Goal: Task Accomplishment & Management: Use online tool/utility

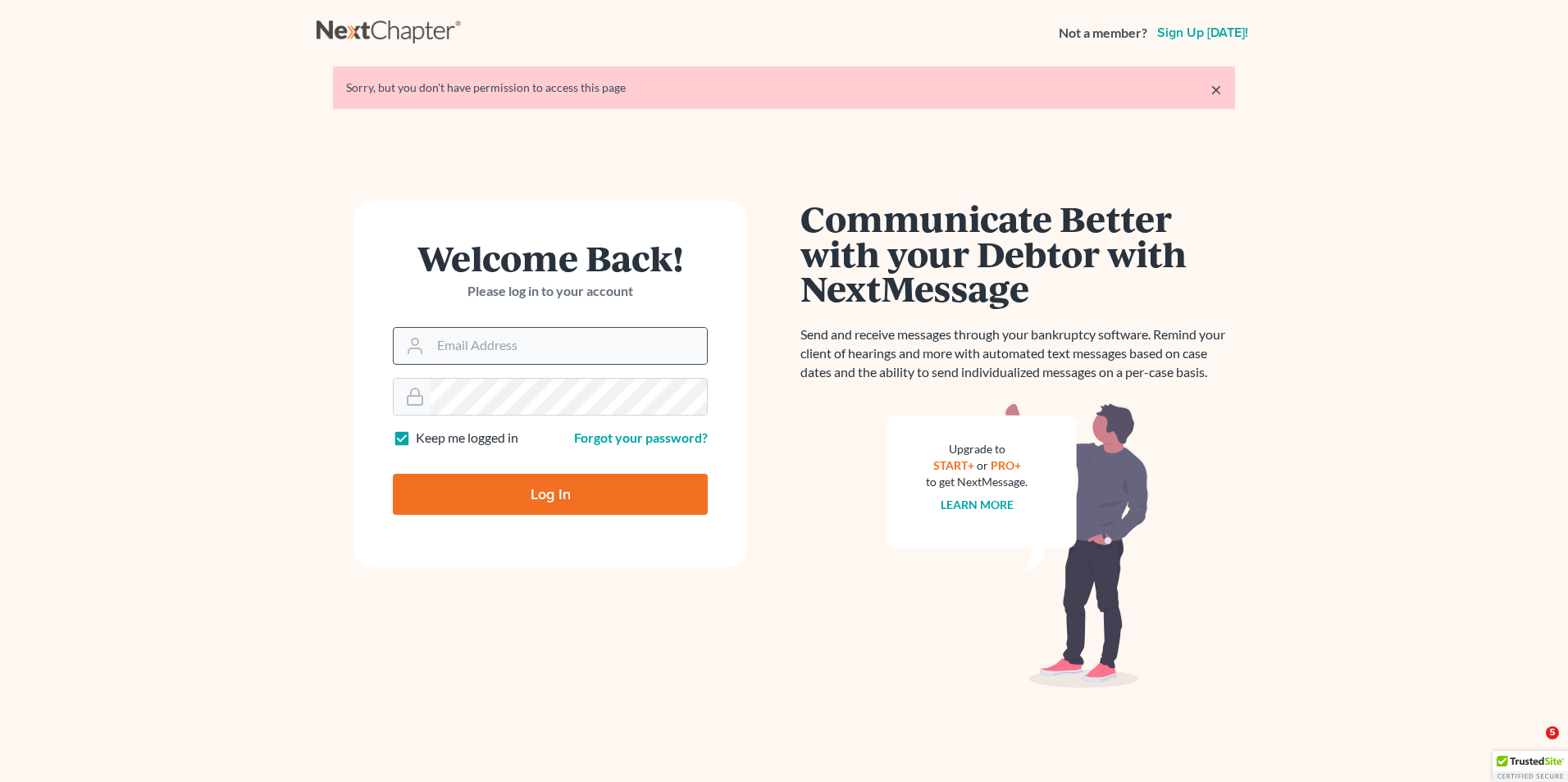
click at [570, 364] on div at bounding box center [550, 346] width 315 height 38
click at [564, 352] on input "Email Address" at bounding box center [569, 346] width 277 height 36
type input "[EMAIL_ADDRESS][DOMAIN_NAME]"
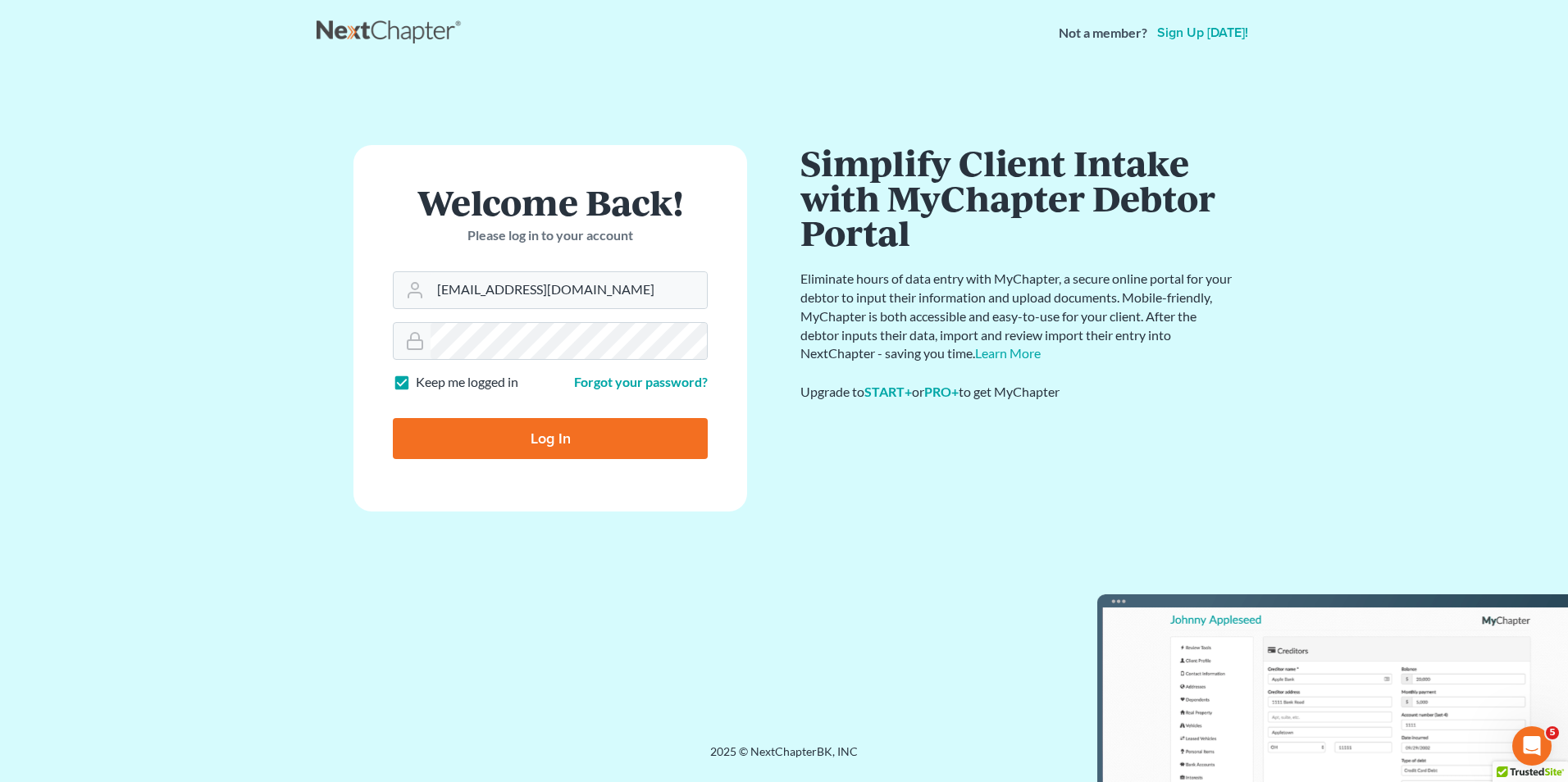
click at [545, 402] on form "Welcome Back! Please log in to your account Email Address aljr@avalawyers.com P…" at bounding box center [550, 328] width 394 height 367
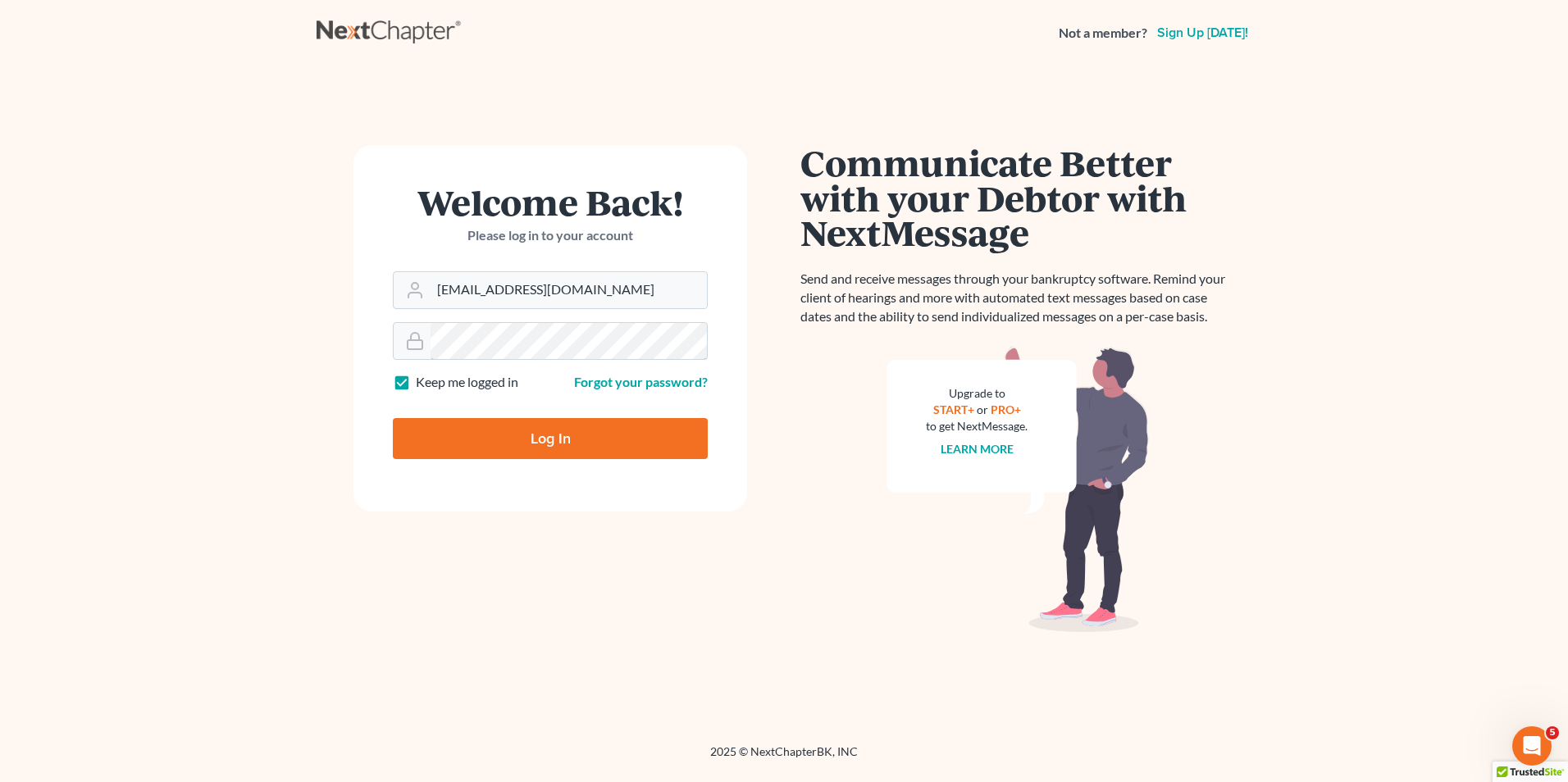
click at [393, 418] on input "Log In" at bounding box center [550, 439] width 315 height 41
type input "Thinking..."
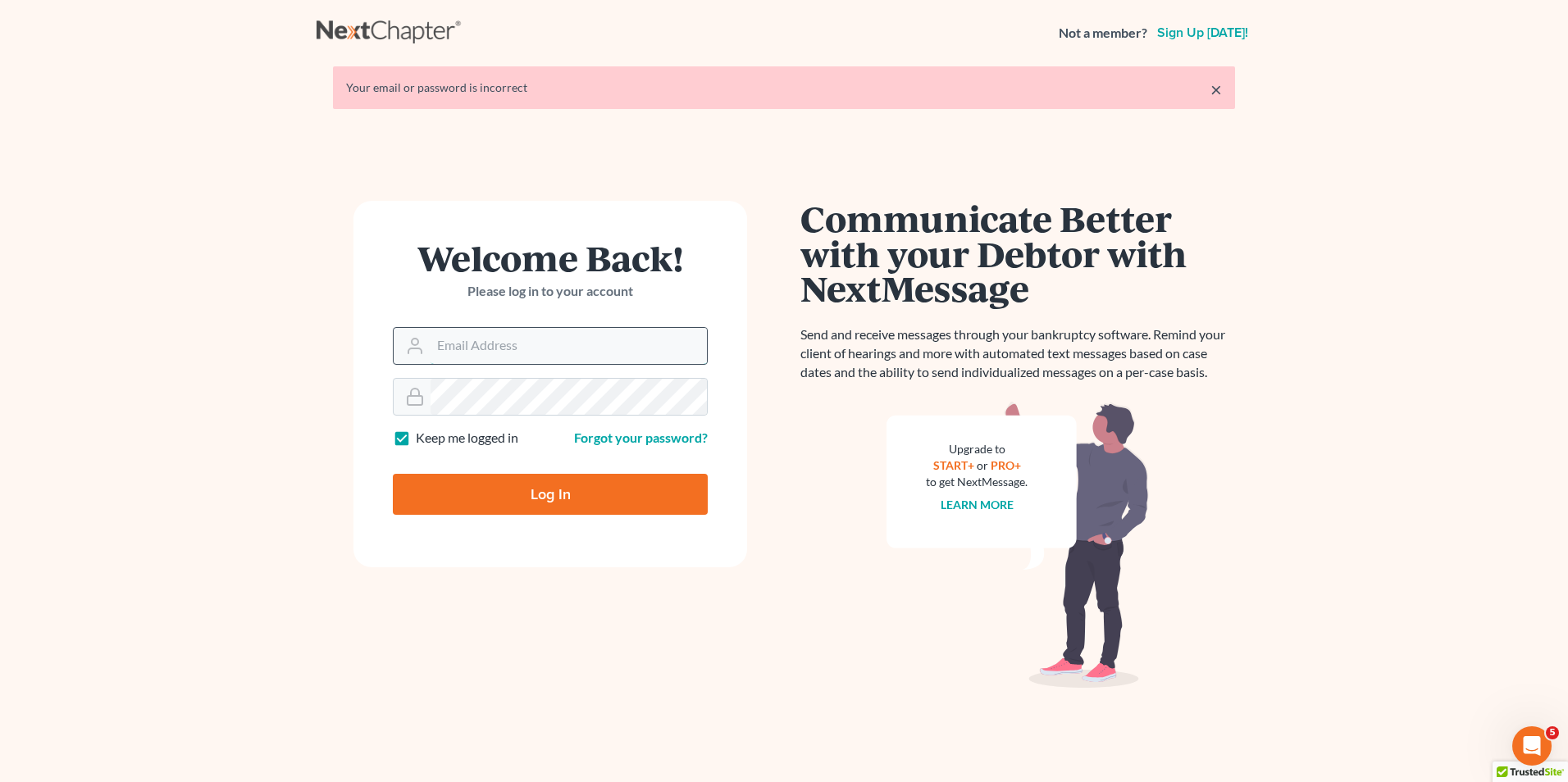
click at [609, 348] on input "Email Address" at bounding box center [569, 346] width 277 height 36
type input "aljr@avalawyers.com"
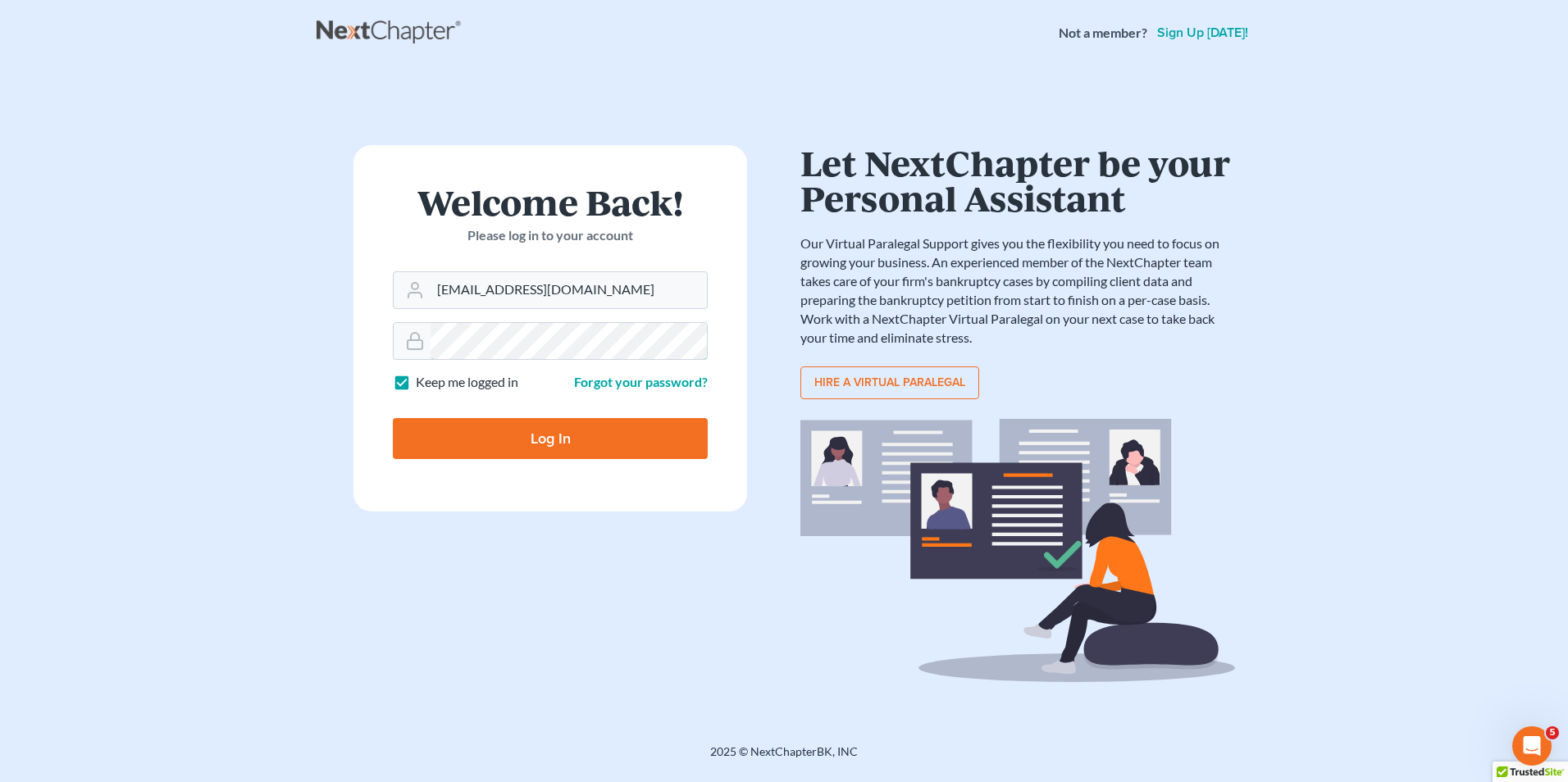
click at [393, 418] on input "Log In" at bounding box center [550, 439] width 315 height 41
type input "Thinking..."
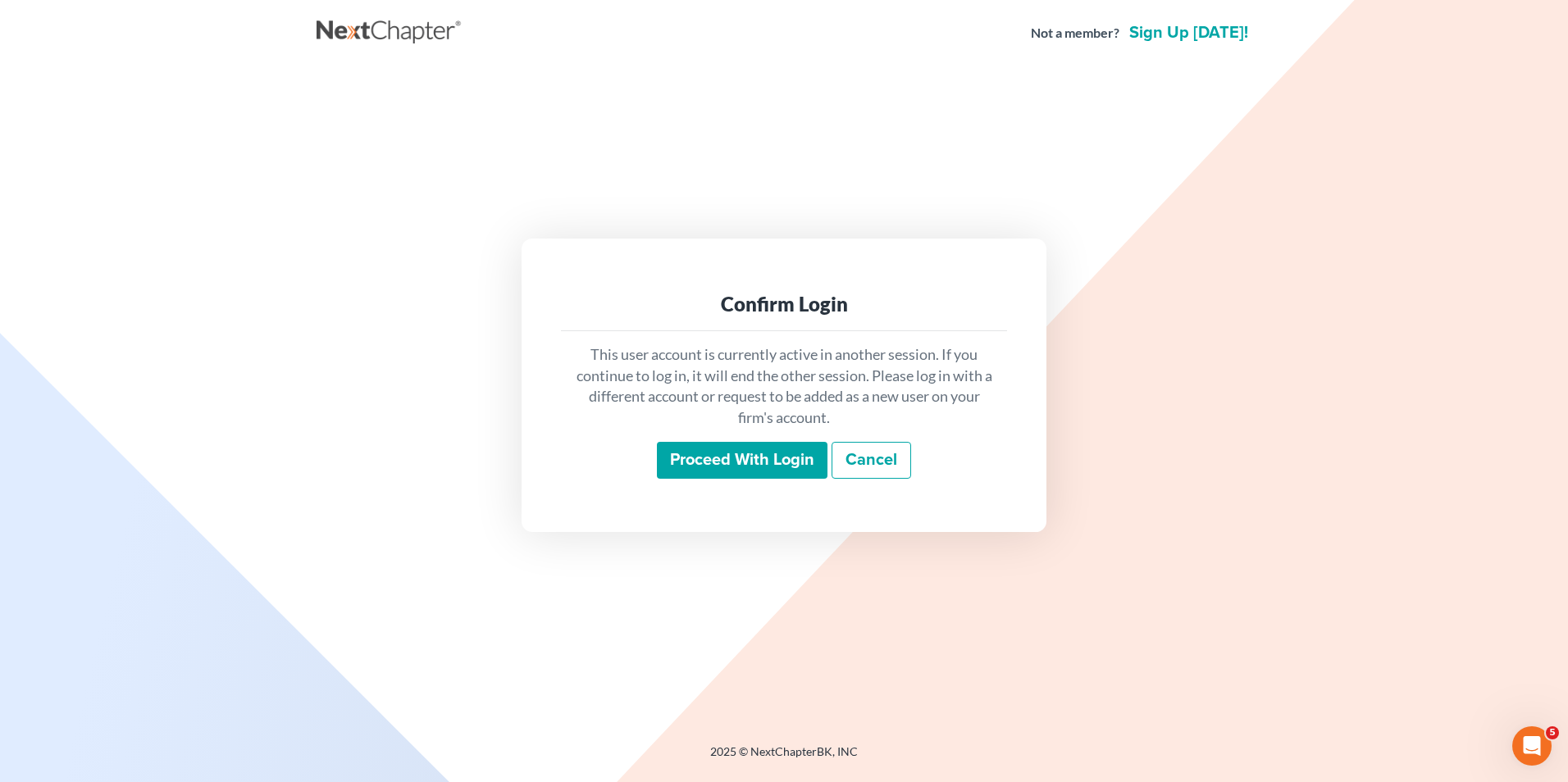
click at [808, 455] on input "Proceed with login" at bounding box center [742, 461] width 170 height 38
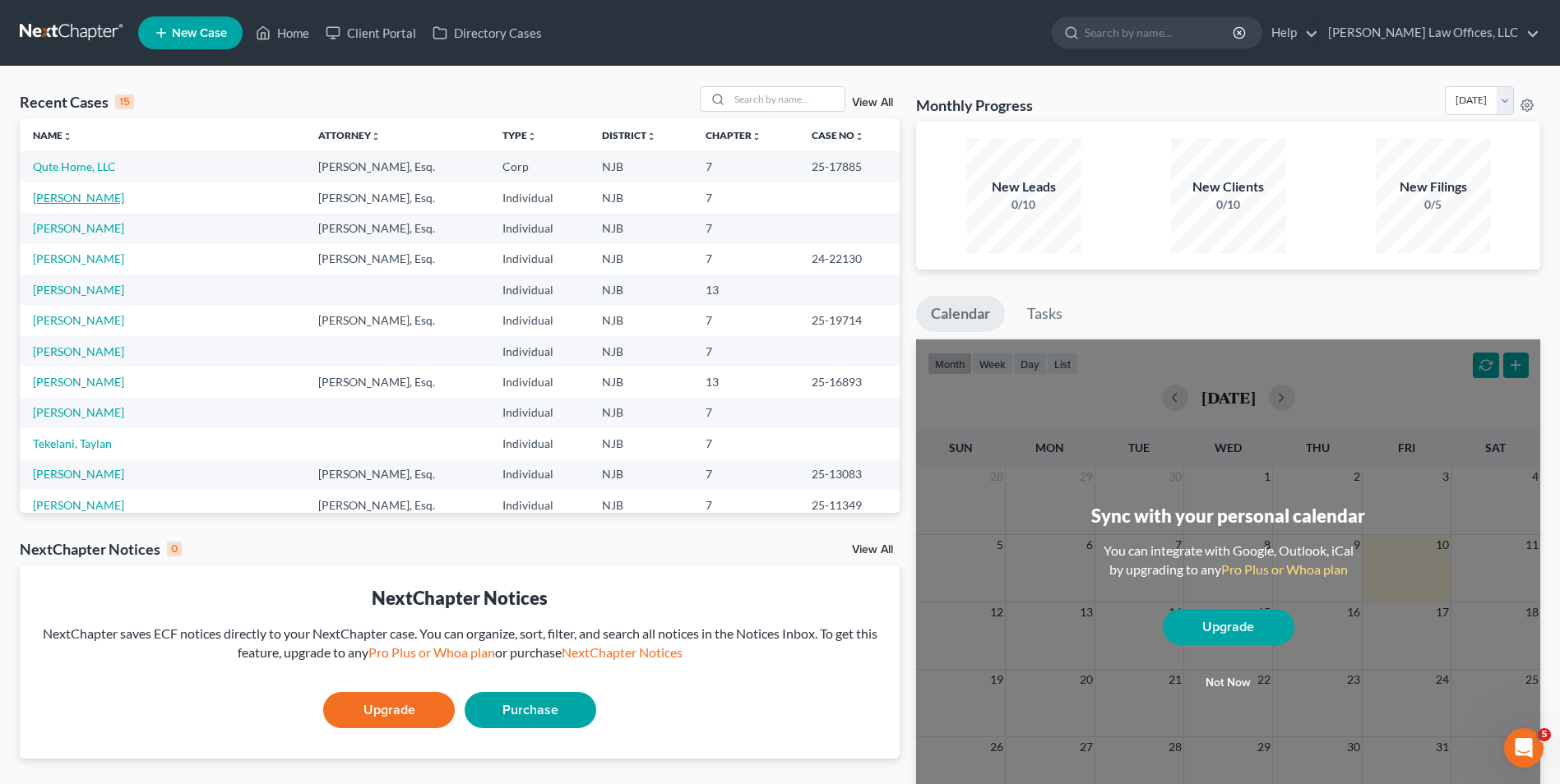
click at [74, 196] on link "Veras, Pedro" at bounding box center [78, 197] width 91 height 14
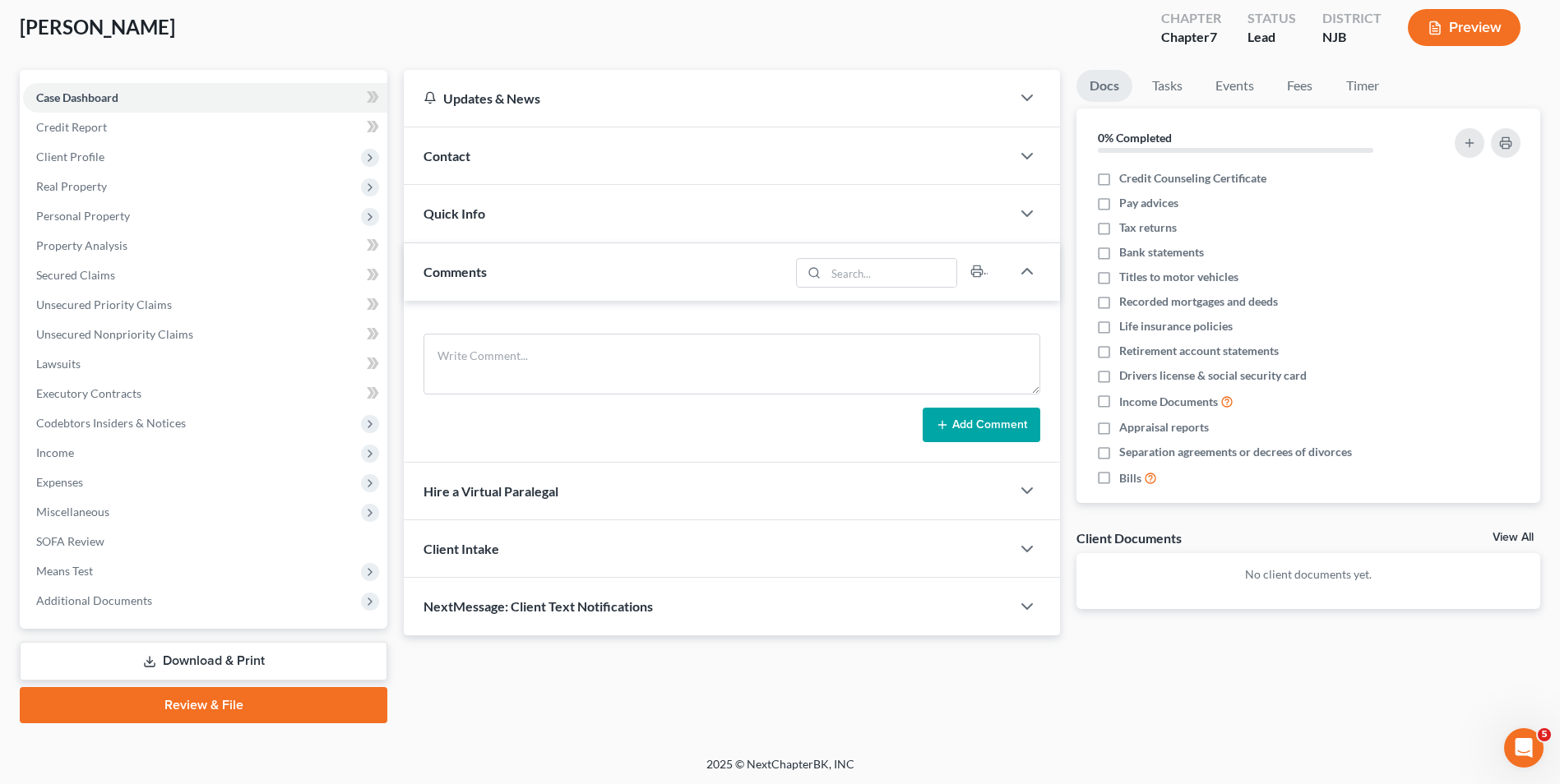
scroll to position [90, 0]
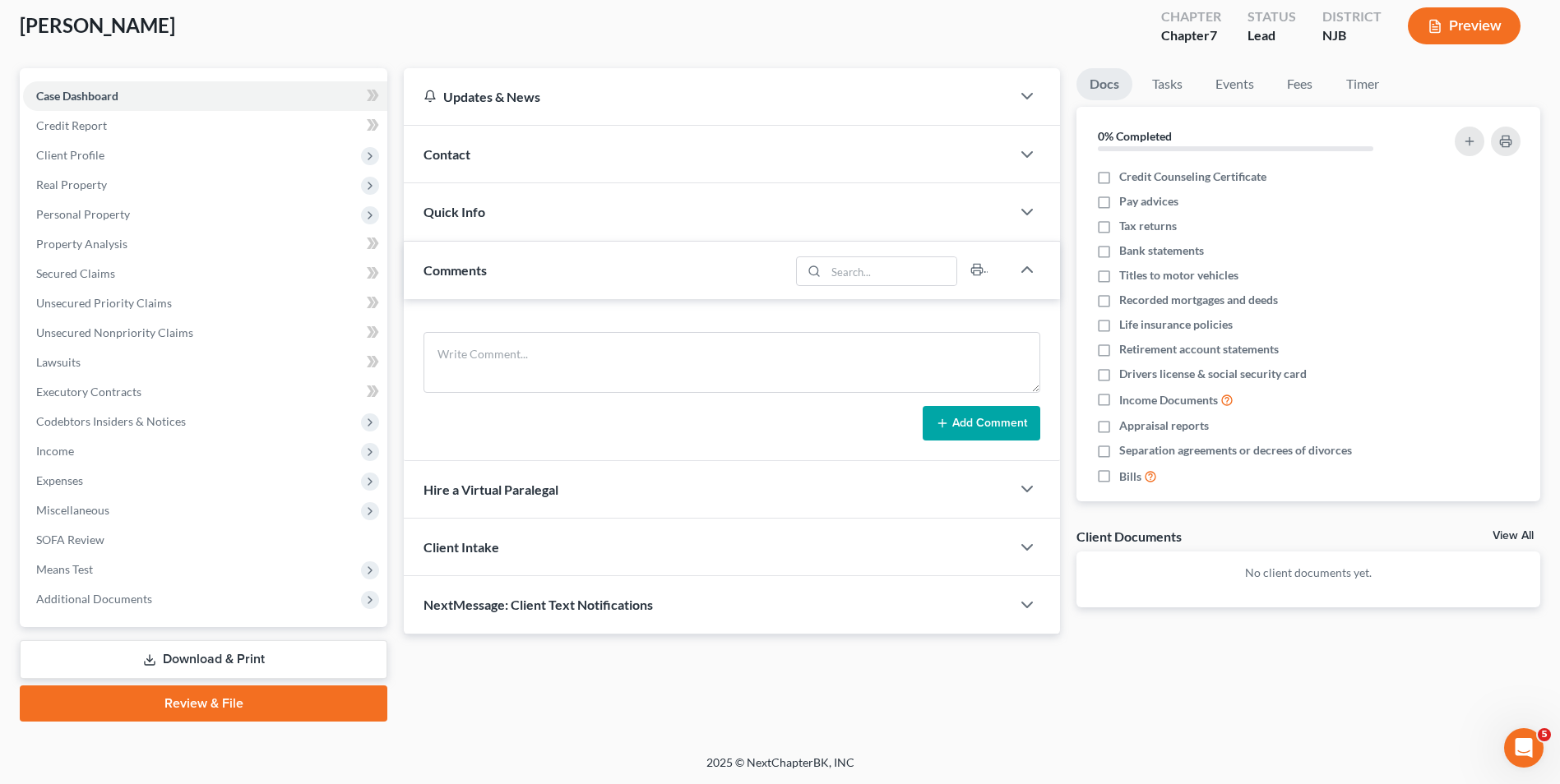
click at [1072, 28] on div "Veras, Pedro Upgraded Chapter Chapter 7 Status Lead District NJB Preview" at bounding box center [780, 32] width 1520 height 72
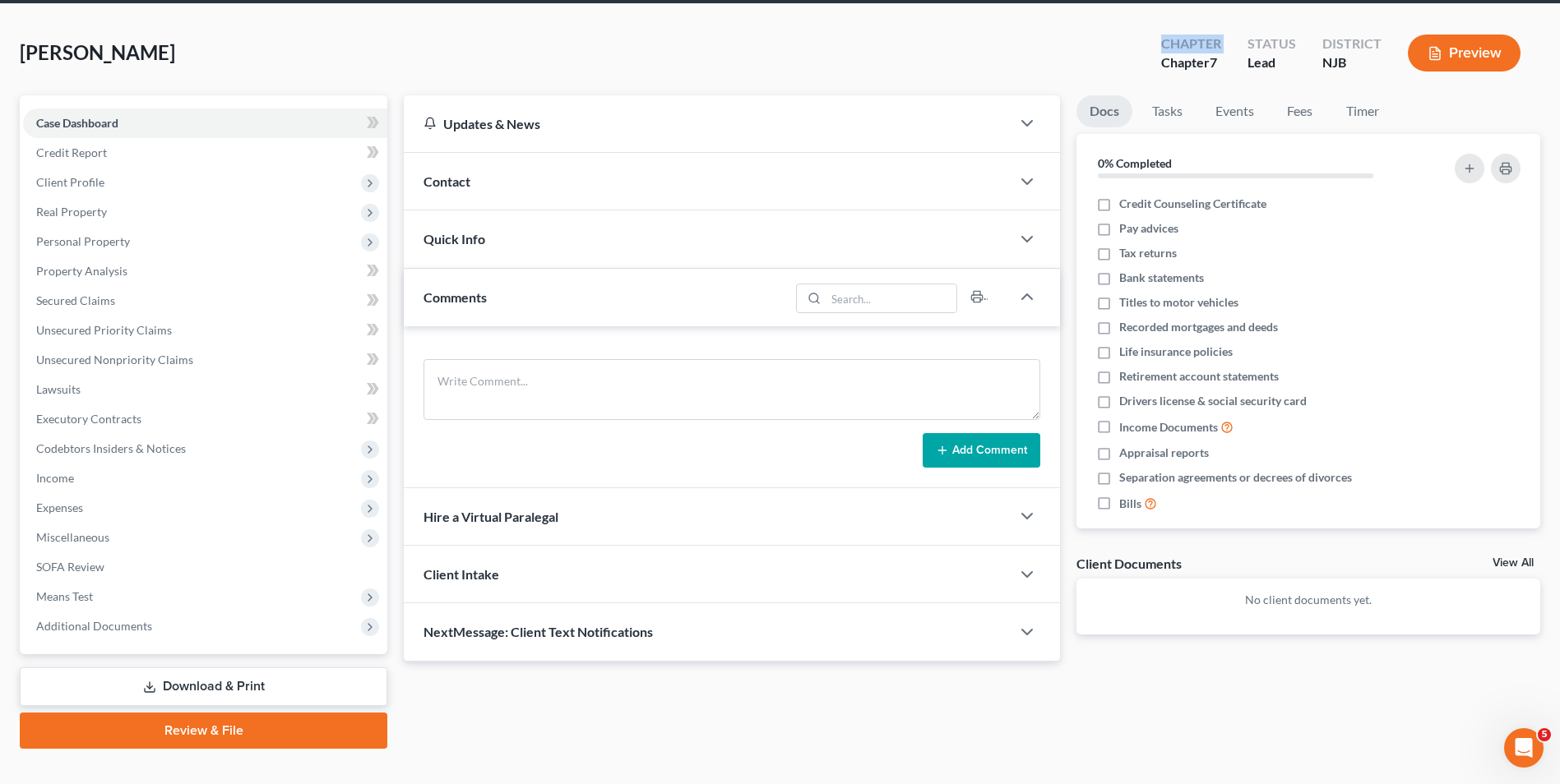
scroll to position [0, 0]
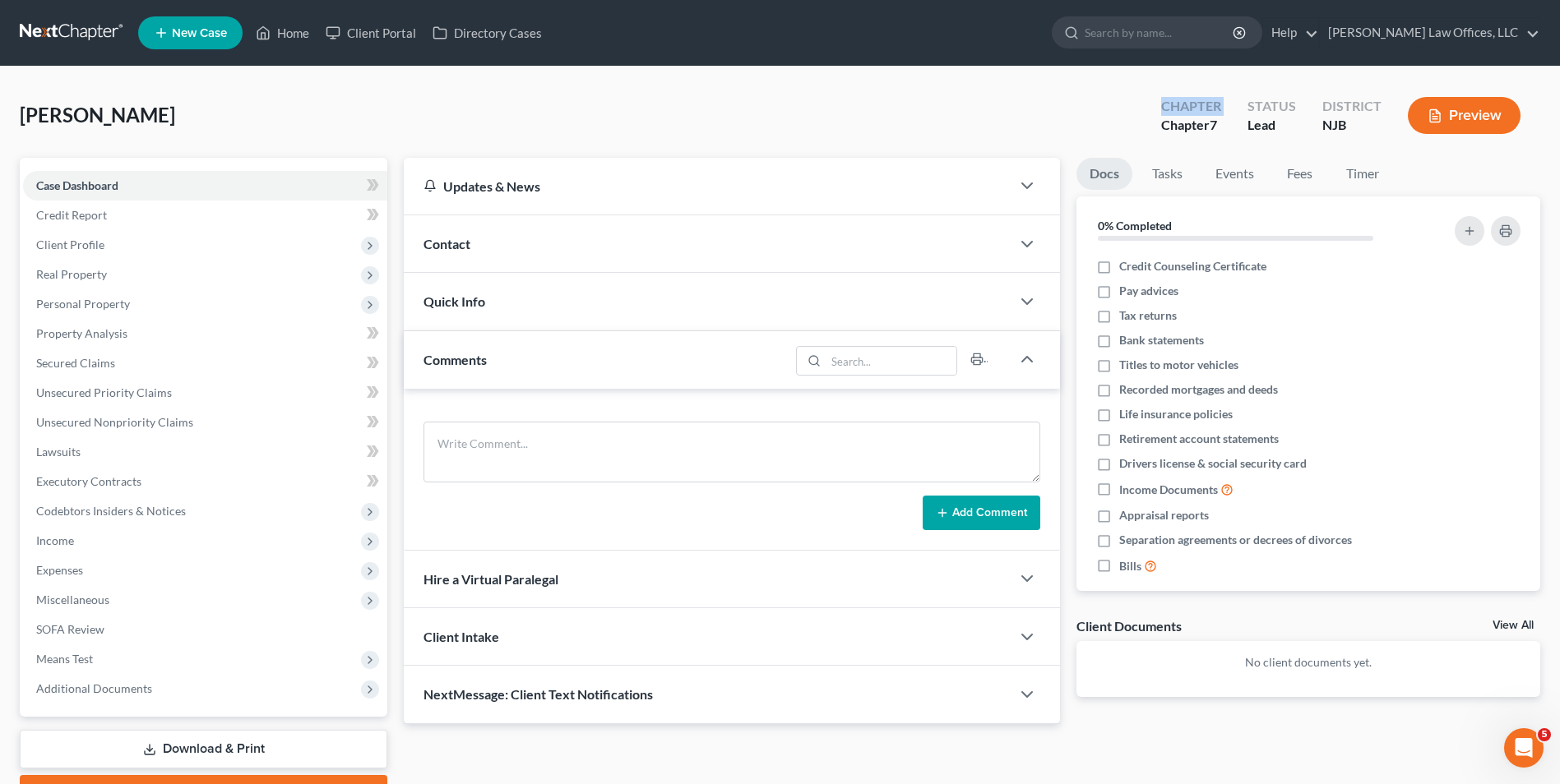
click at [102, 24] on link at bounding box center [72, 33] width 105 height 29
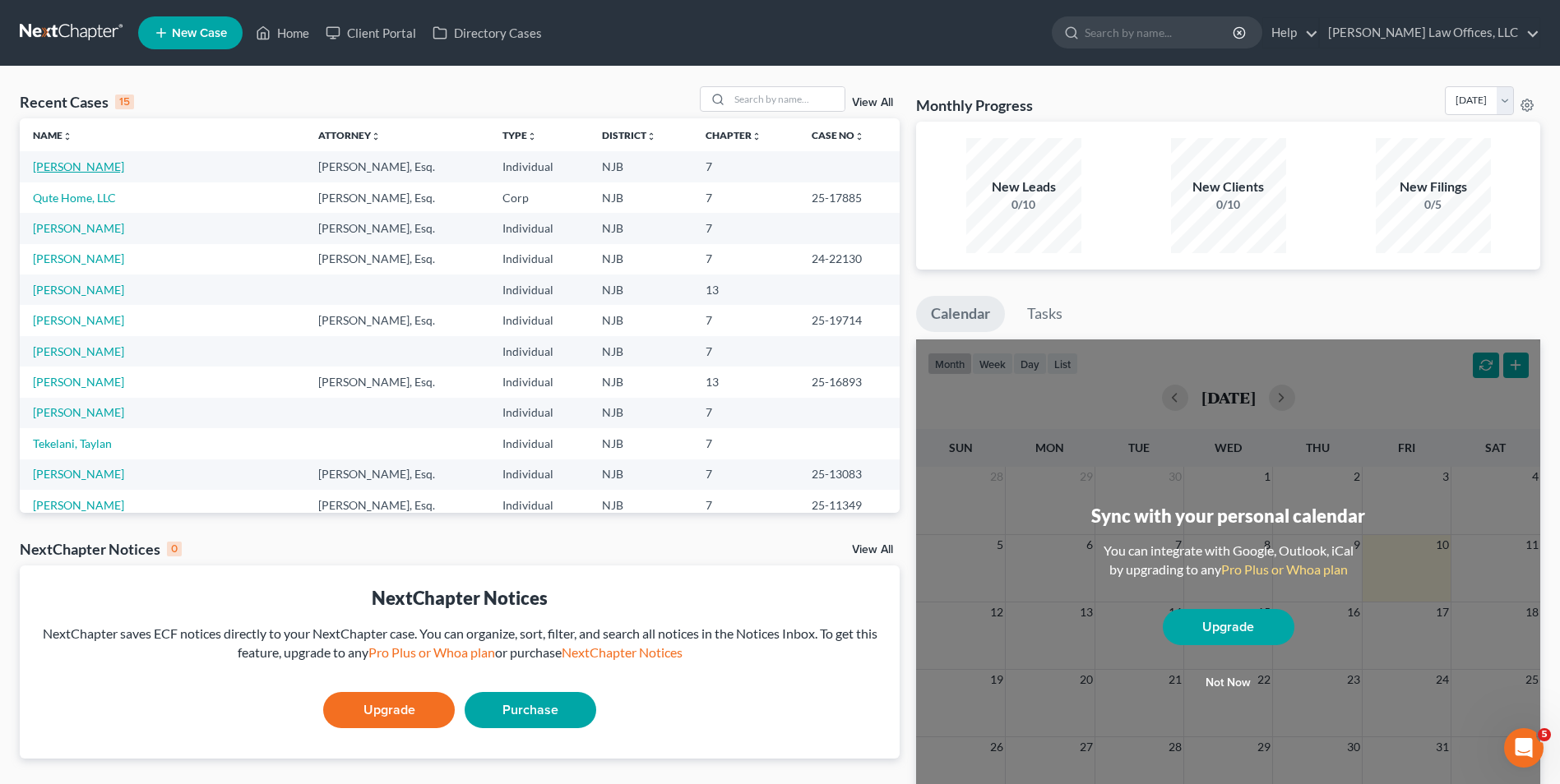
click at [63, 164] on link "[PERSON_NAME]" at bounding box center [78, 166] width 91 height 14
